Goal: Check status: Check status

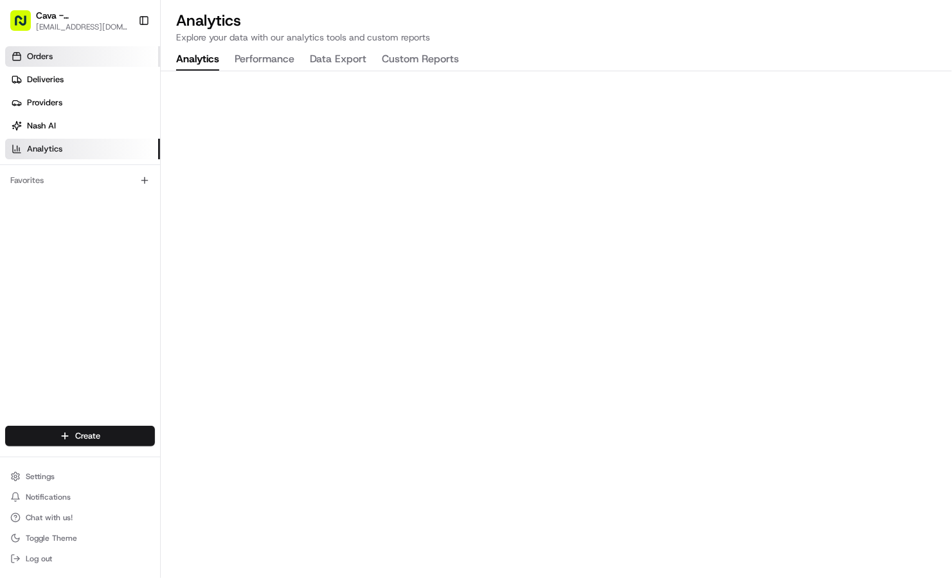
click at [61, 58] on link "Orders" at bounding box center [82, 56] width 155 height 21
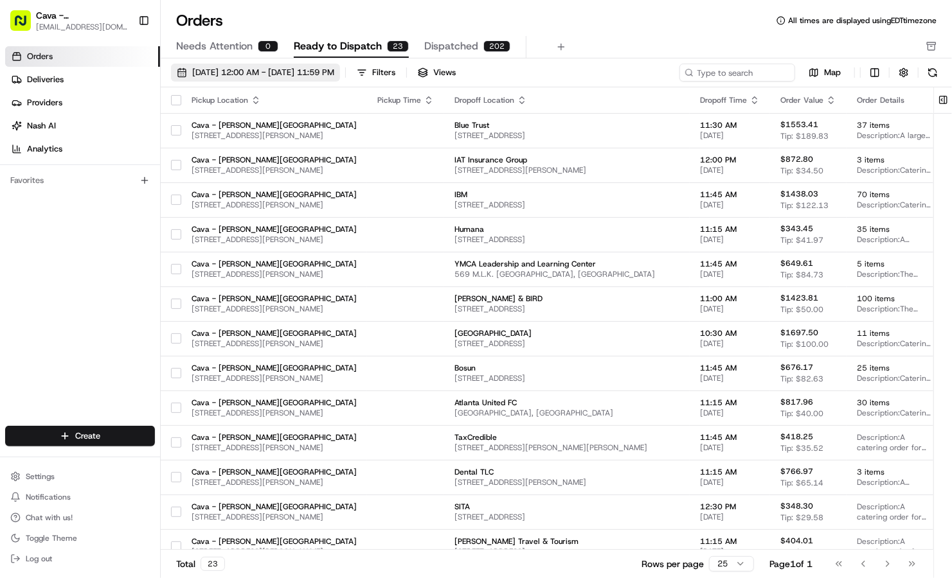
click at [208, 75] on span "08/01/2025 12:00 AM - 08/31/2025 11:59 PM" at bounding box center [263, 73] width 142 height 12
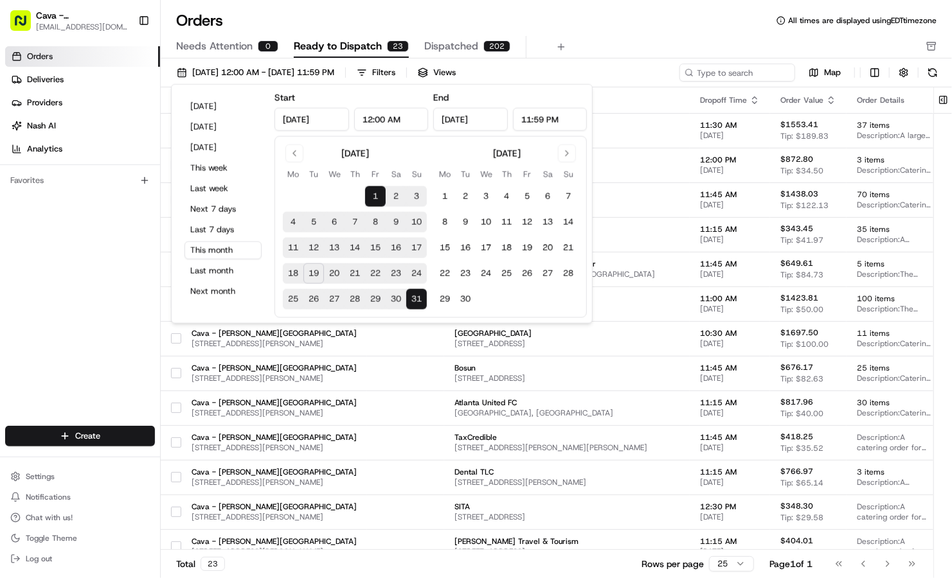
click at [318, 272] on button "19" at bounding box center [313, 273] width 21 height 21
type input "Aug 19, 2025"
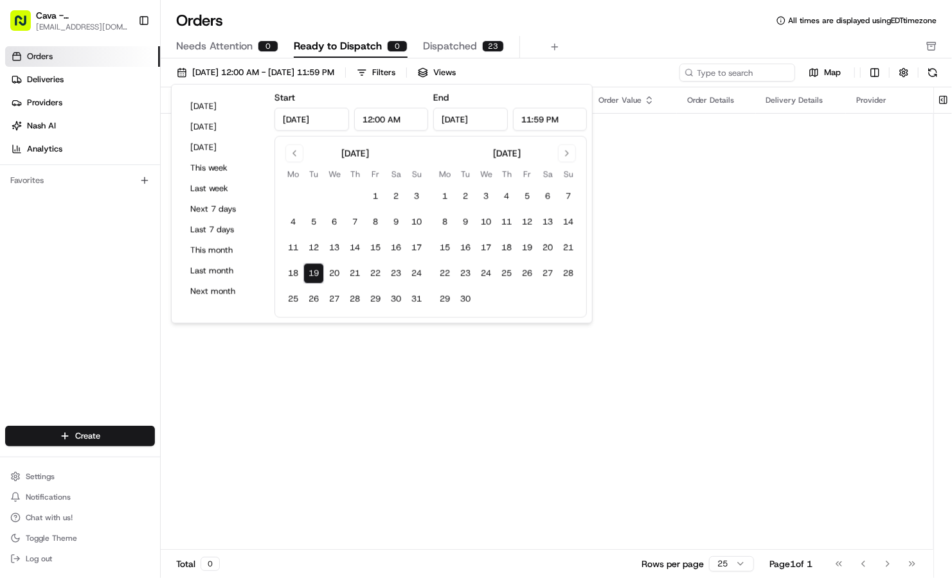
click at [559, 25] on div "Orders All times are displayed using EDT timezone" at bounding box center [556, 20] width 791 height 21
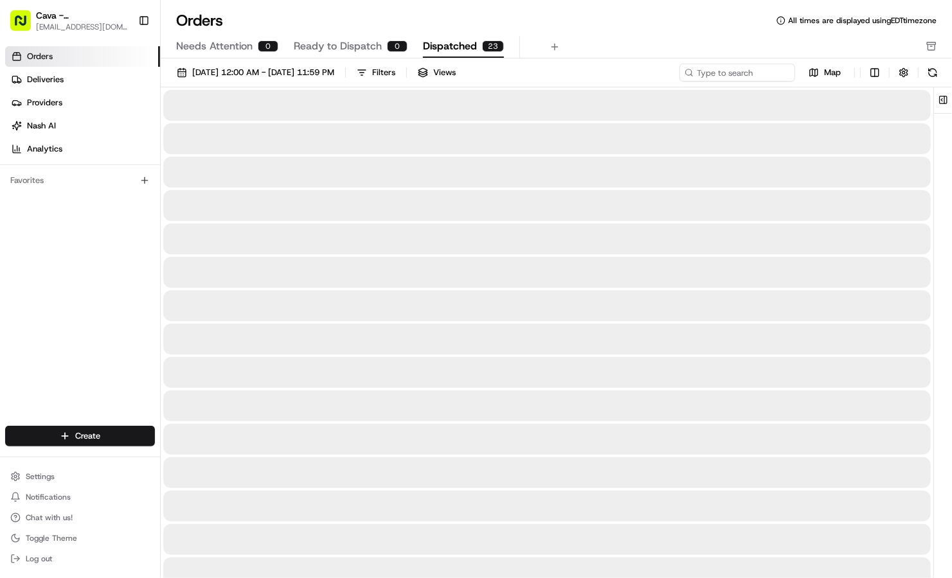
click at [482, 44] on div "23" at bounding box center [493, 46] width 22 height 12
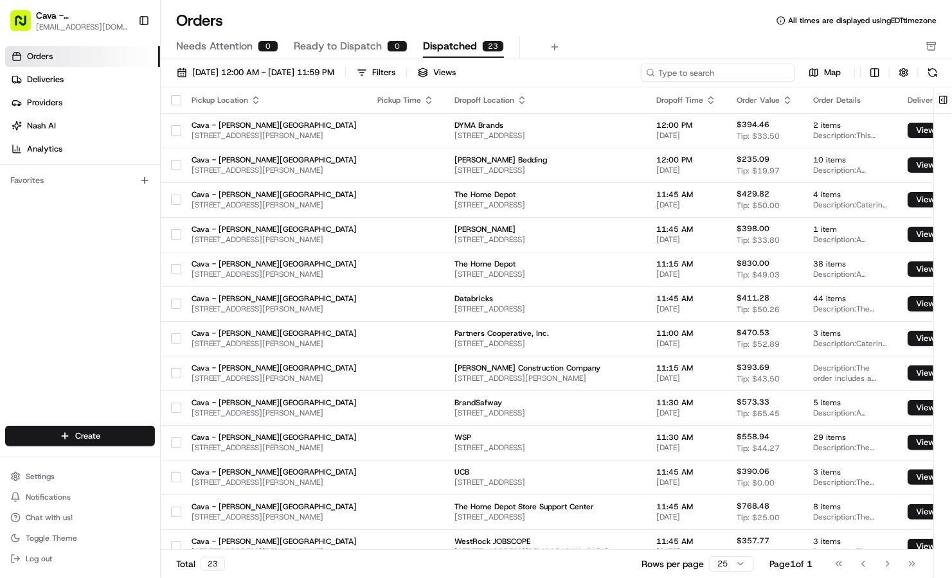
click at [709, 71] on input at bounding box center [718, 73] width 154 height 18
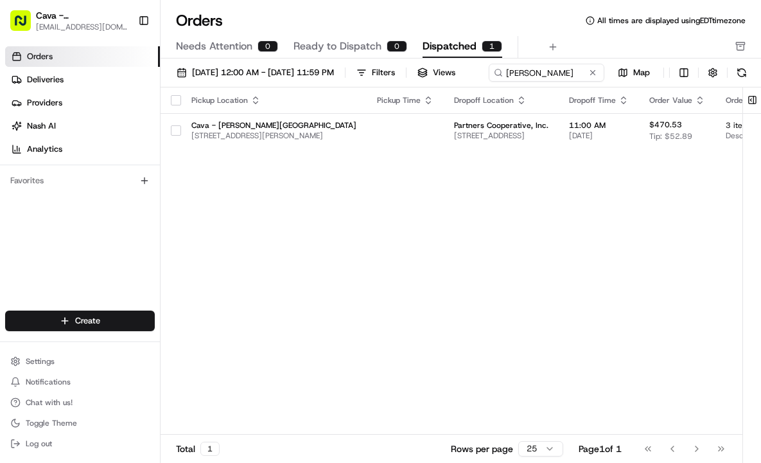
drag, startPoint x: 874, startPoint y: 13, endPoint x: 533, endPoint y: 306, distance: 449.8
click at [533, 306] on div "Pickup Location Pickup Time Dropoff Location Dropoff Time Order Value Order Det…" at bounding box center [550, 260] width 779 height 347
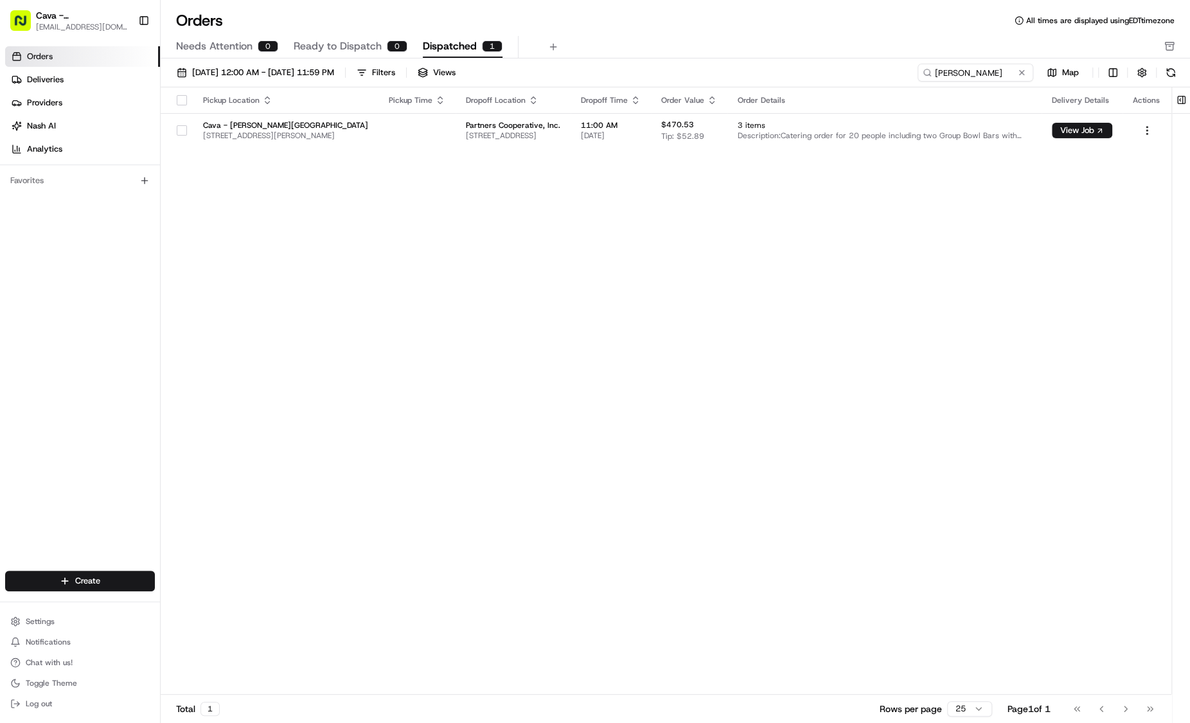
drag, startPoint x: 729, startPoint y: 0, endPoint x: 689, endPoint y: 358, distance: 360.1
click at [689, 358] on div "Pickup Location Pickup Time Dropoff Location Dropoff Time Order Value Order Det…" at bounding box center [666, 390] width 1011 height 607
click at [951, 75] on input "KNAPP" at bounding box center [956, 73] width 154 height 18
type input "DAVIS"
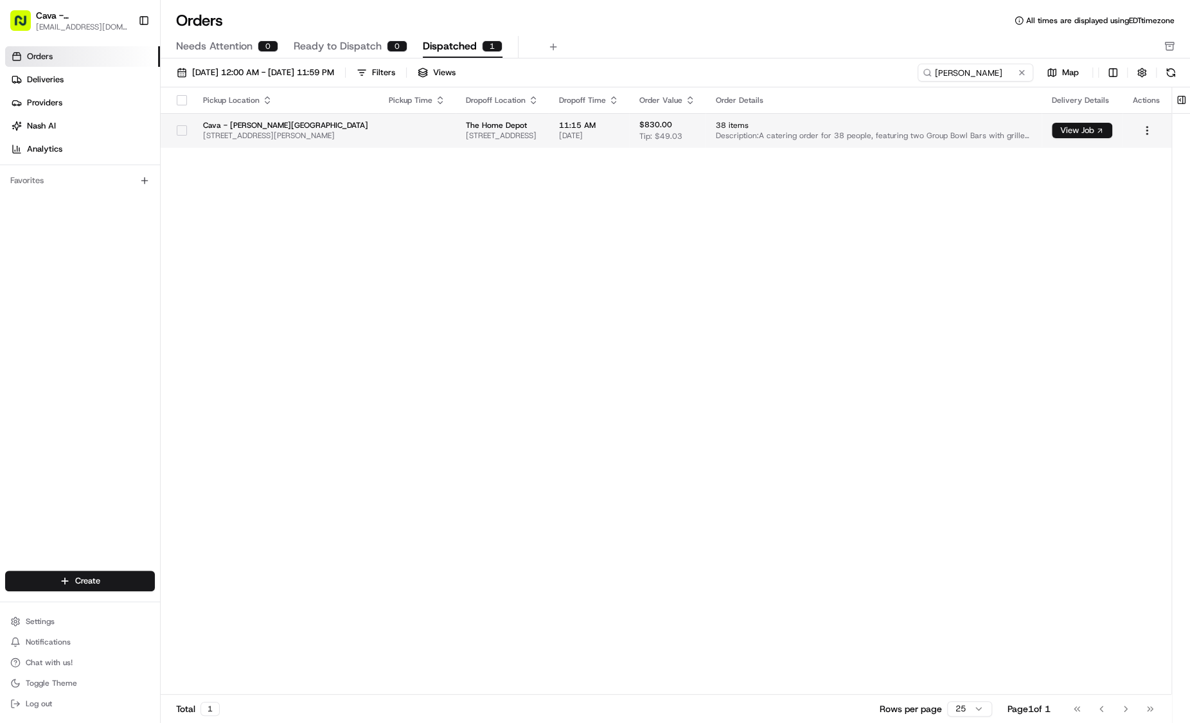
click at [951, 134] on button "View Job" at bounding box center [1082, 130] width 60 height 15
